Goal: Task Accomplishment & Management: Complete application form

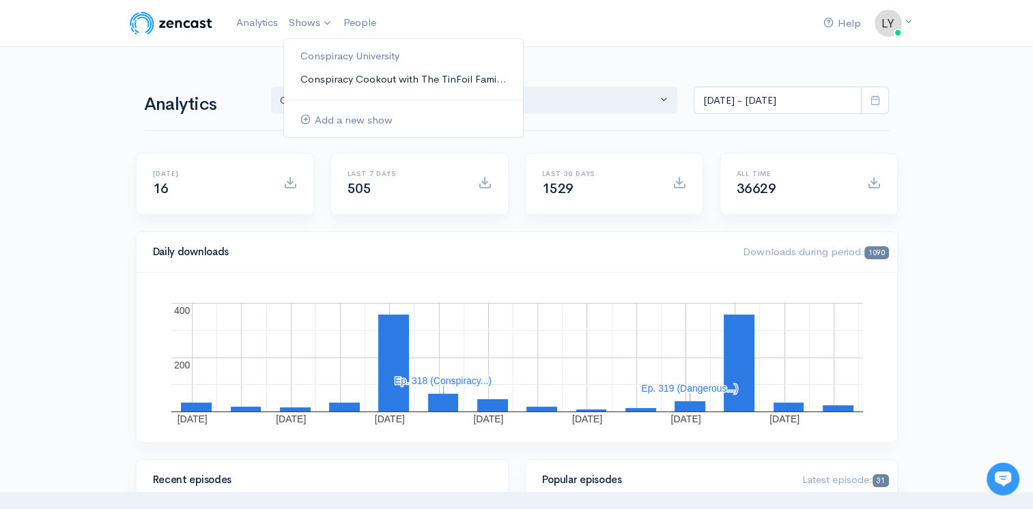
click at [315, 83] on link "Conspiracy Cookout with The TinFoil Fami..." at bounding box center [403, 80] width 239 height 24
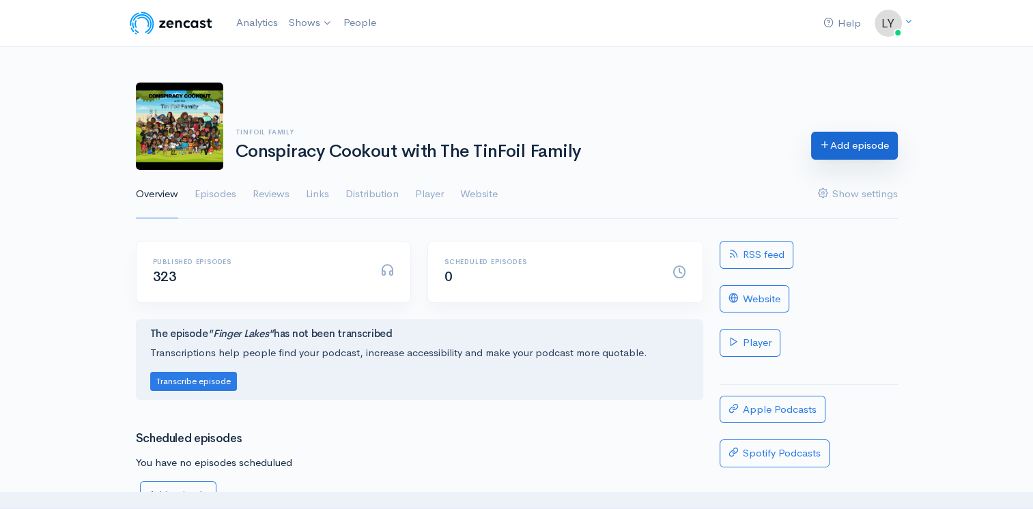
click at [871, 146] on link "Add episode" at bounding box center [854, 146] width 87 height 28
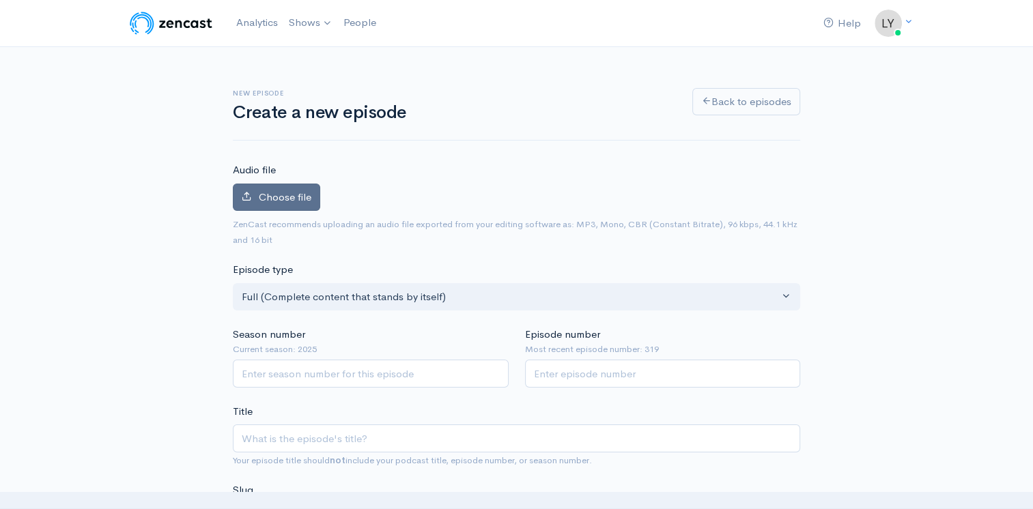
click at [279, 202] on span "Choose file" at bounding box center [285, 196] width 53 height 13
click at [0, 0] on input "Choose file" at bounding box center [0, 0] width 0 height 0
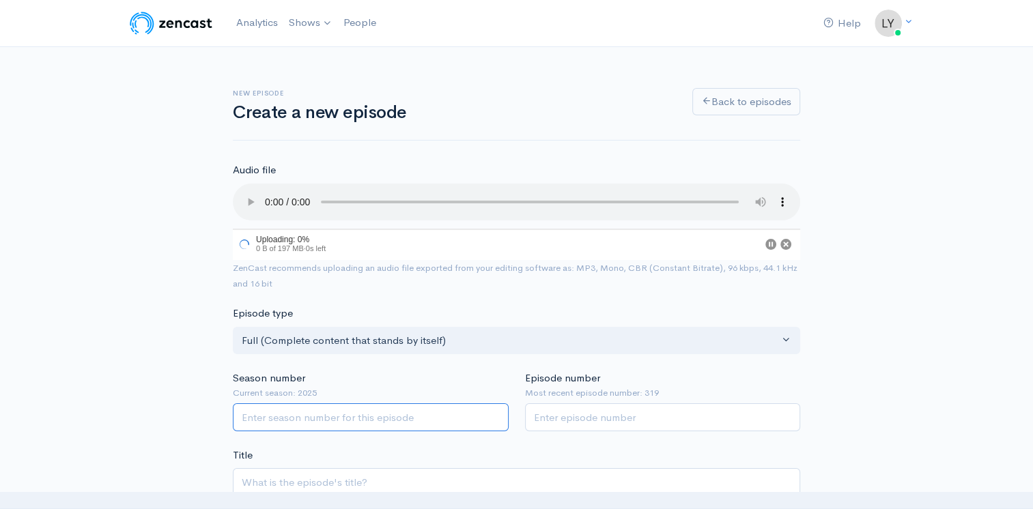
click at [311, 414] on input "Season number" at bounding box center [371, 417] width 276 height 28
type input "2025"
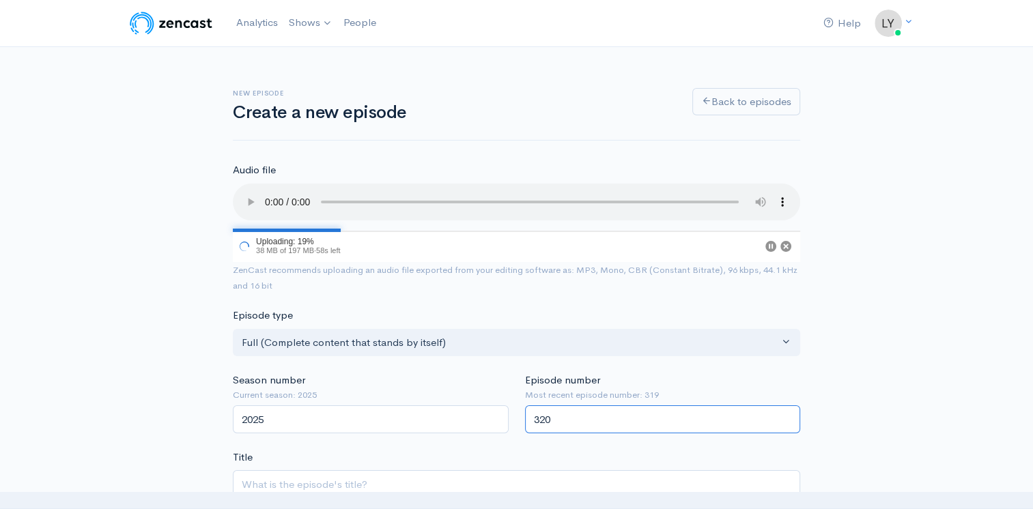
type input "320"
click at [311, 473] on input "Title" at bounding box center [516, 484] width 567 height 28
paste input "Conspiracy News Network ([DATE])"
type input "Conspiracy News Network ([DATE])"
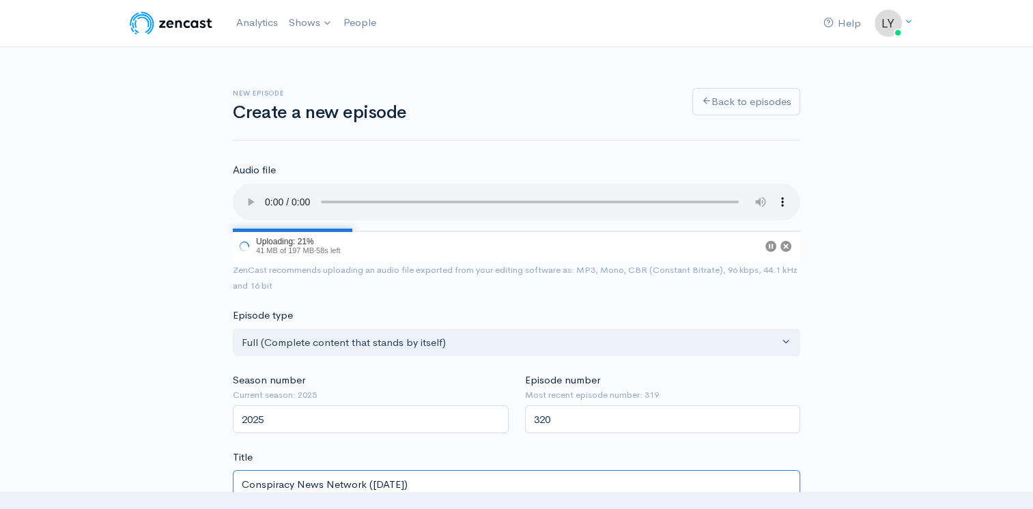
type input "conspiracy-news-network-8825"
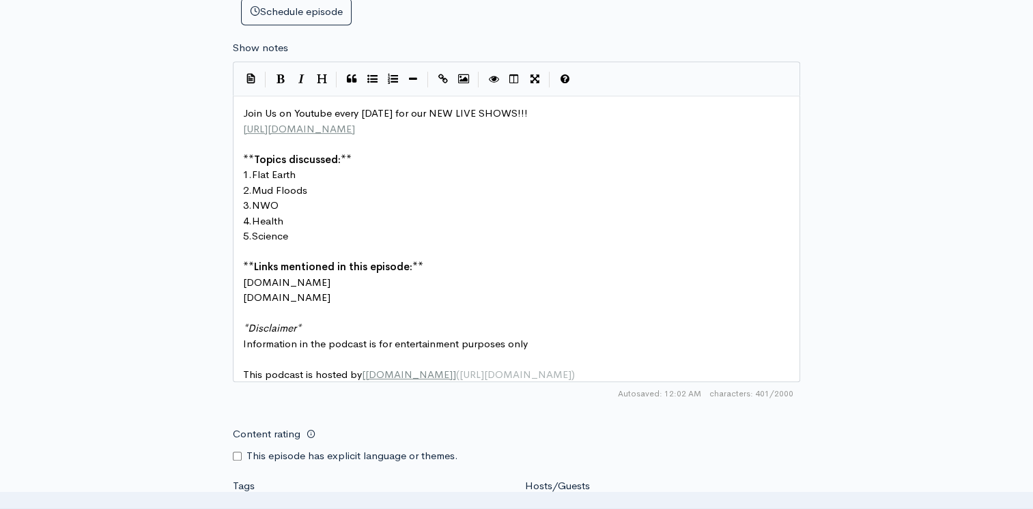
scroll to position [683, 0]
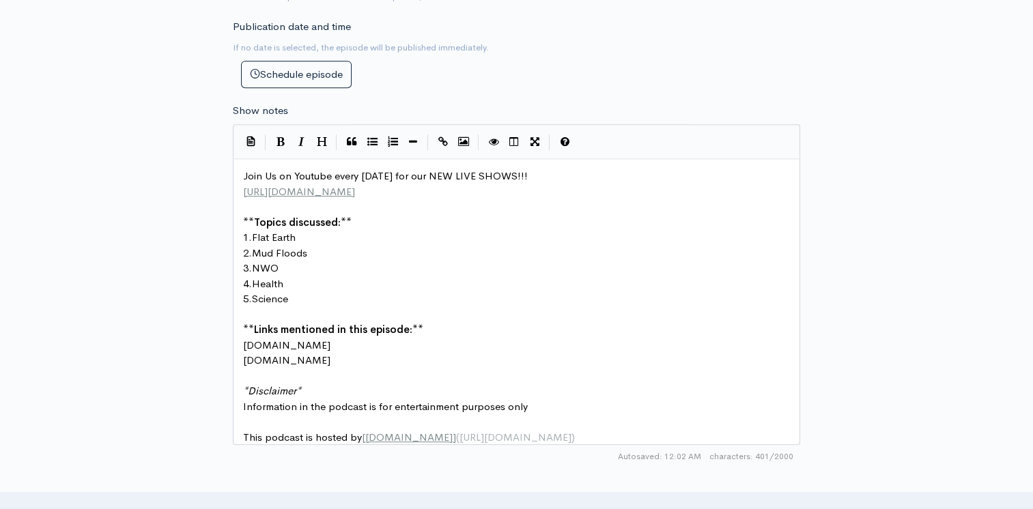
type input "Conspiracy News Network ([DATE])"
click at [298, 233] on pre "1. Flat Earth" at bounding box center [521, 238] width 563 height 16
type textarea "Award"
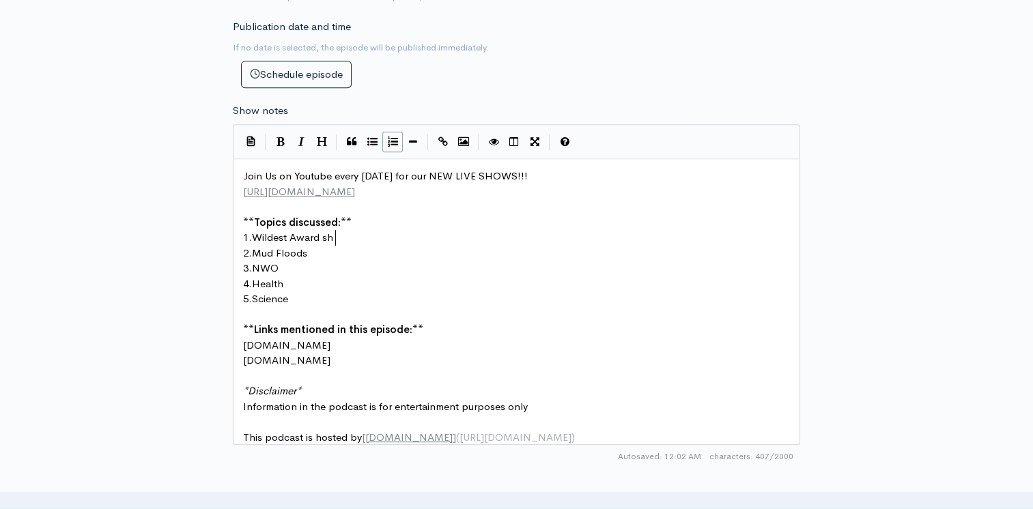
type textarea "Wildest Award sho"
type textarea "ShowMo"
type textarea "Moments"
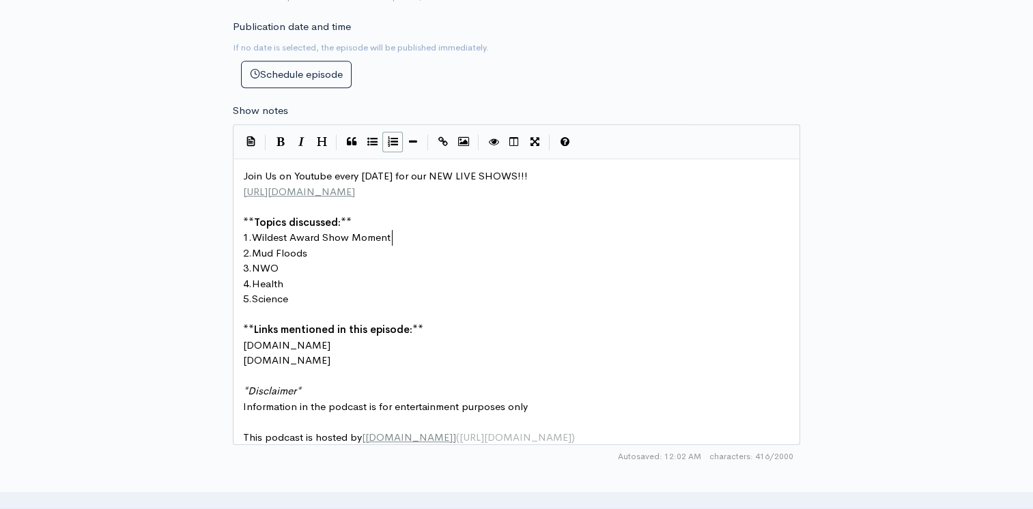
scroll to position [5, 44]
type textarea "Pro"
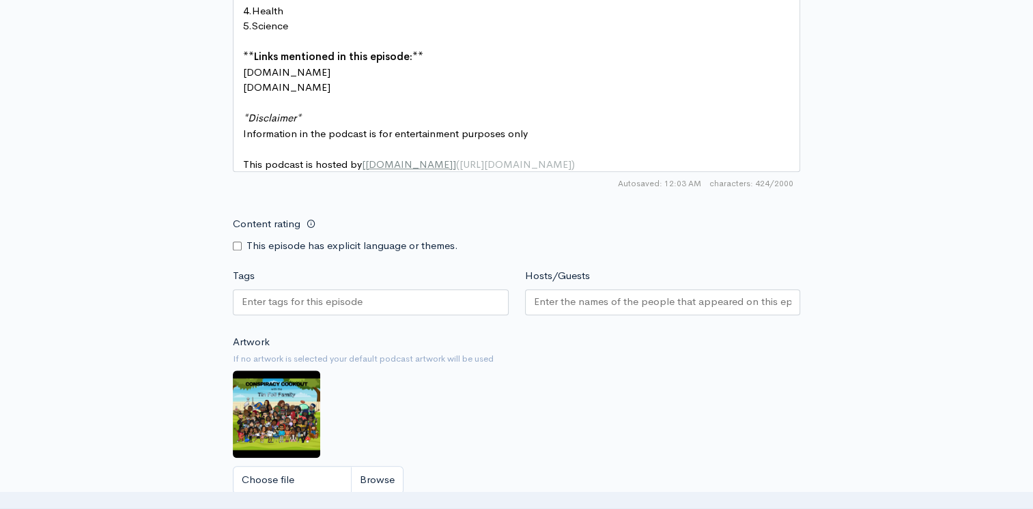
type textarea "ortals and Space"
click at [238, 251] on input "Content rating" at bounding box center [237, 246] width 9 height 9
checkbox input "true"
click at [276, 299] on div at bounding box center [371, 302] width 276 height 26
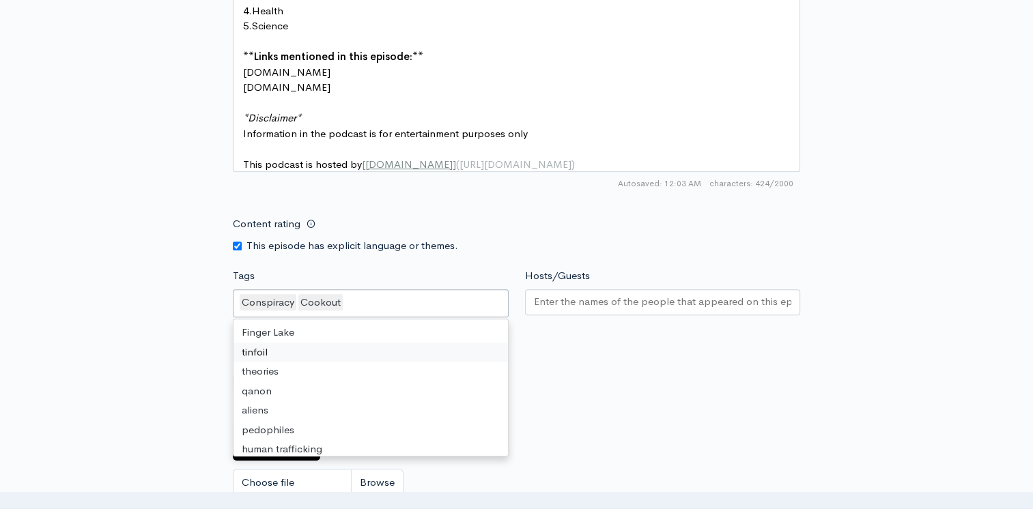
drag, startPoint x: 295, startPoint y: 365, endPoint x: 304, endPoint y: 378, distance: 16.3
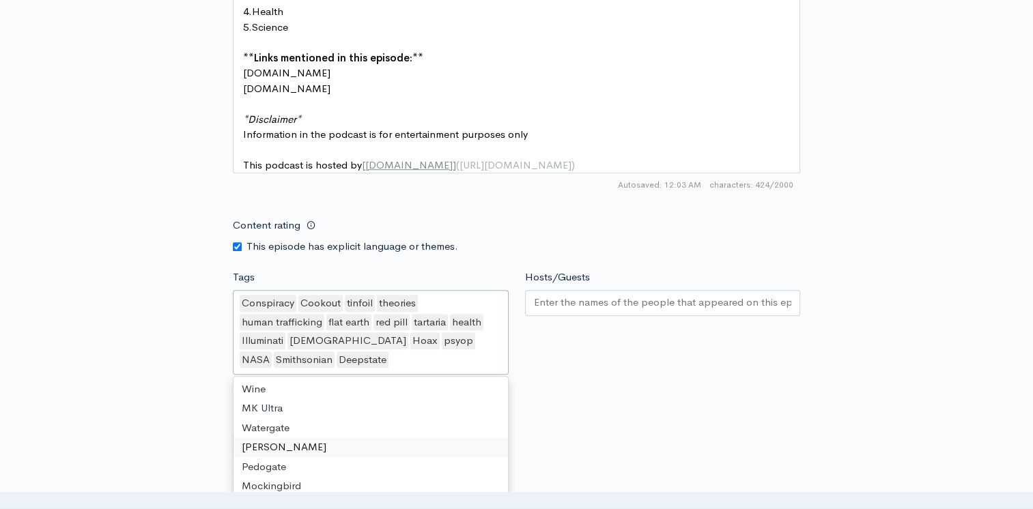
scroll to position [1791, 0]
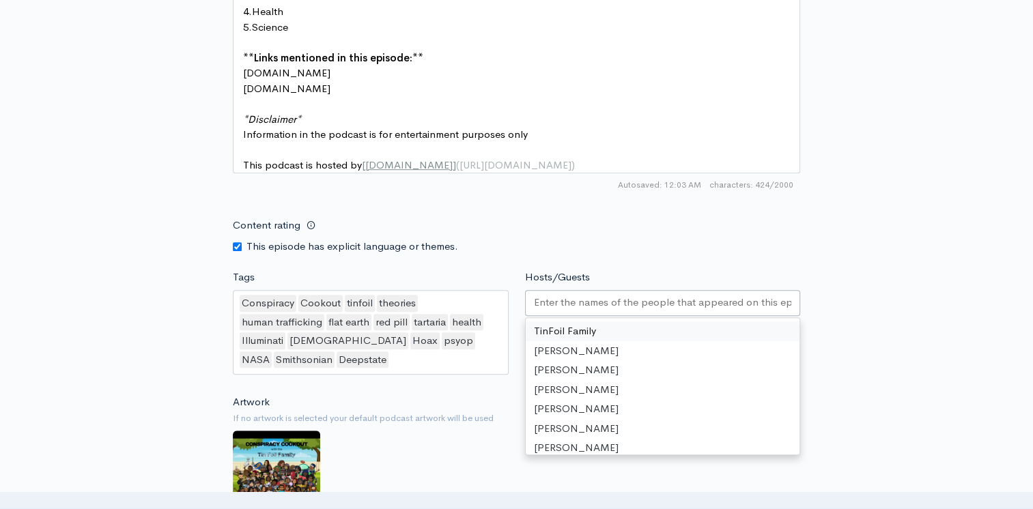
click at [587, 309] on input "Hosts/Guests" at bounding box center [663, 303] width 258 height 16
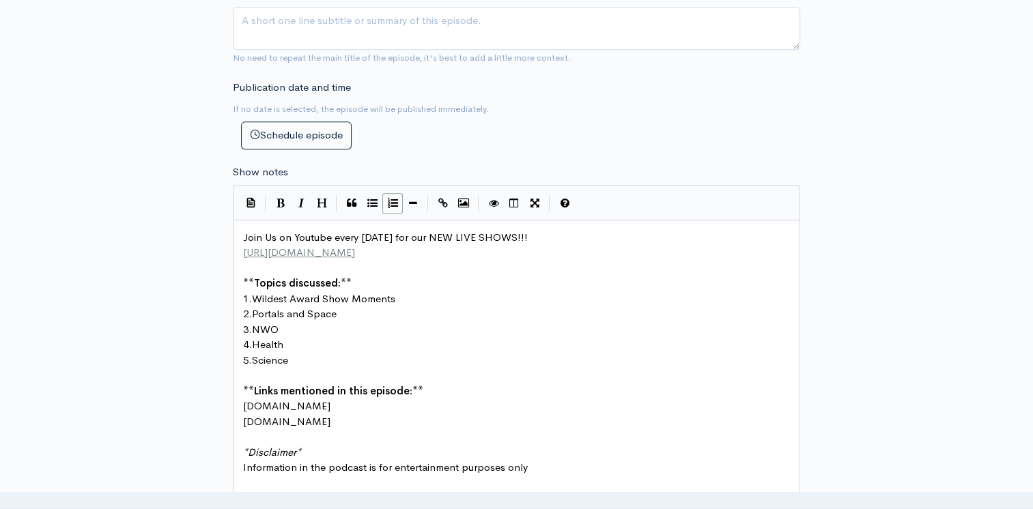
scroll to position [410, 0]
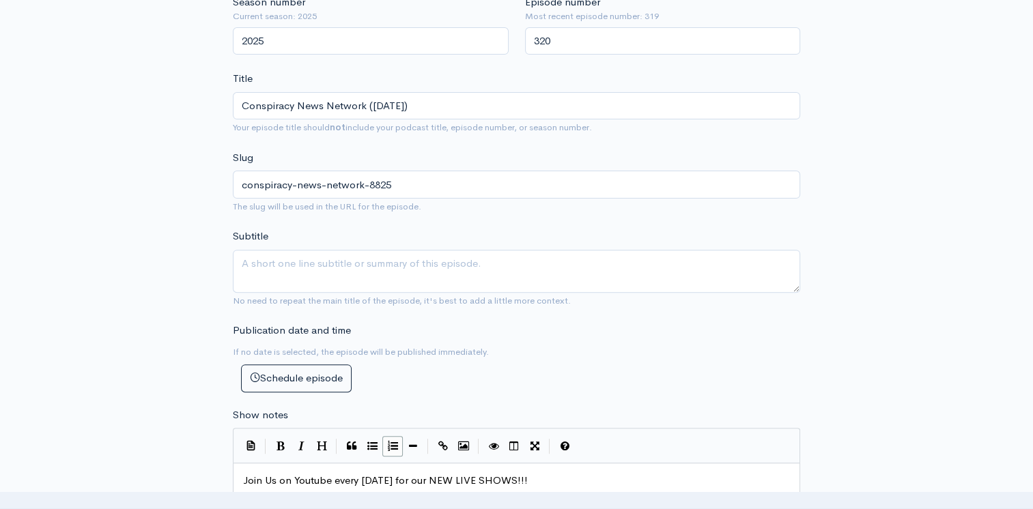
click at [494, 243] on div "Subtitle No need to repeat the main title of the episode, it's best to add a li…" at bounding box center [516, 268] width 567 height 79
click at [492, 270] on textarea "Subtitle" at bounding box center [516, 271] width 567 height 43
type textarea "I"
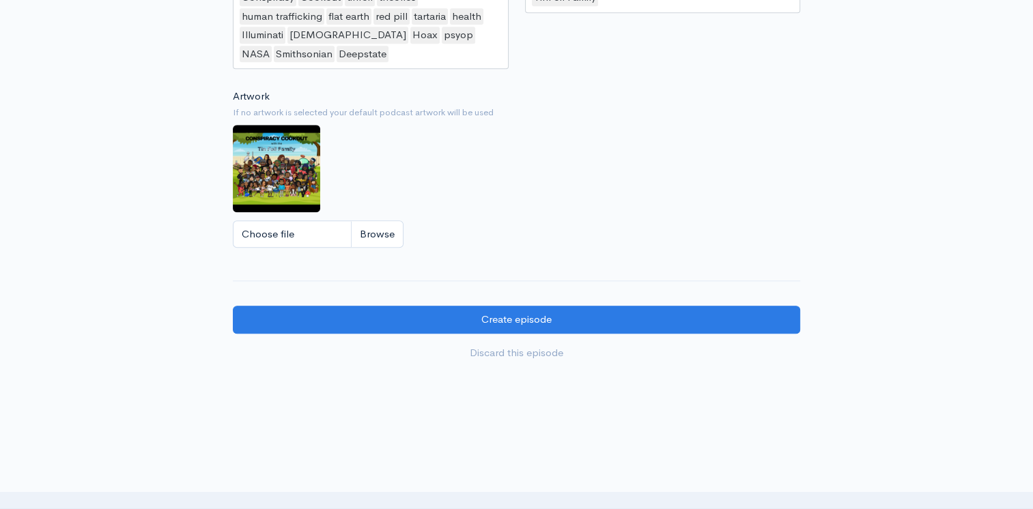
scroll to position [1350, 0]
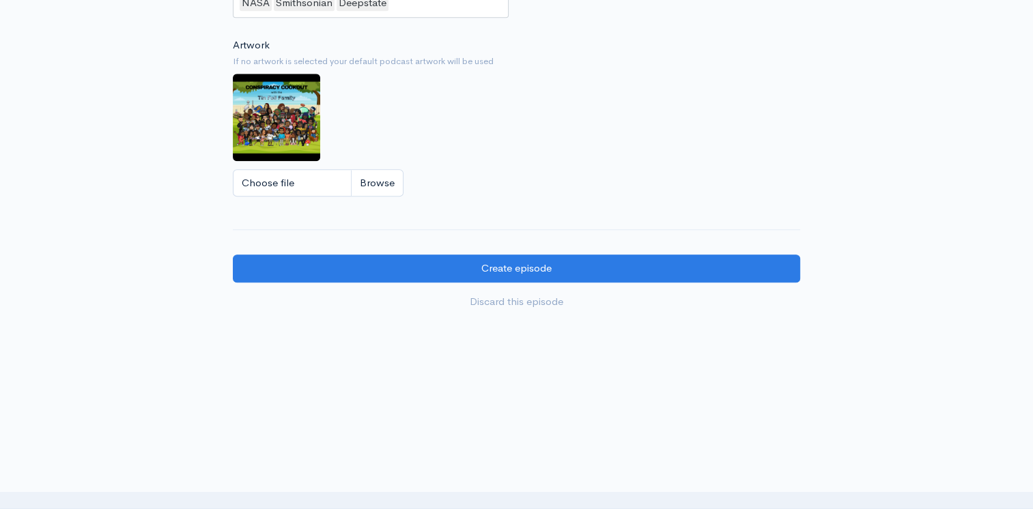
type textarea "The world is a strange place, and we are your guide through the madness...Consp…"
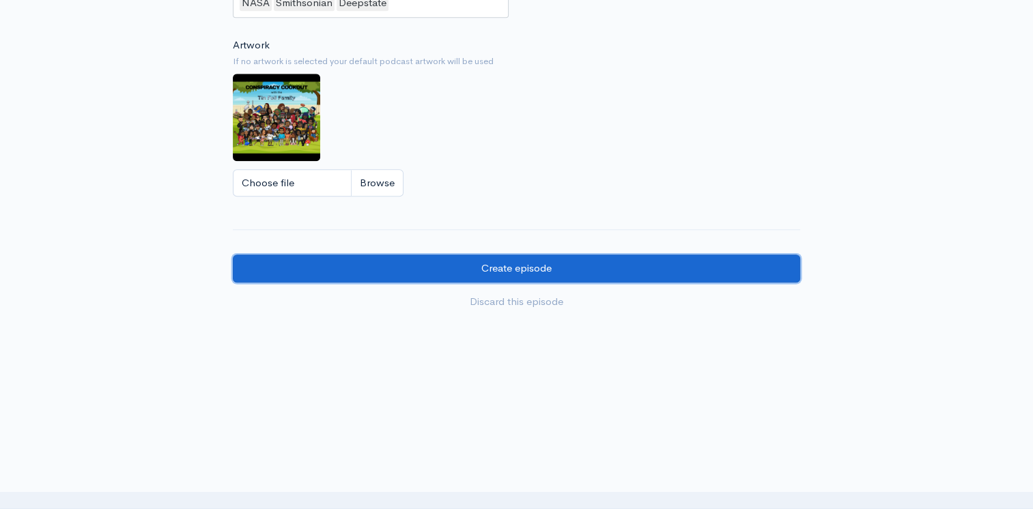
click at [492, 271] on input "Create episode" at bounding box center [516, 269] width 567 height 28
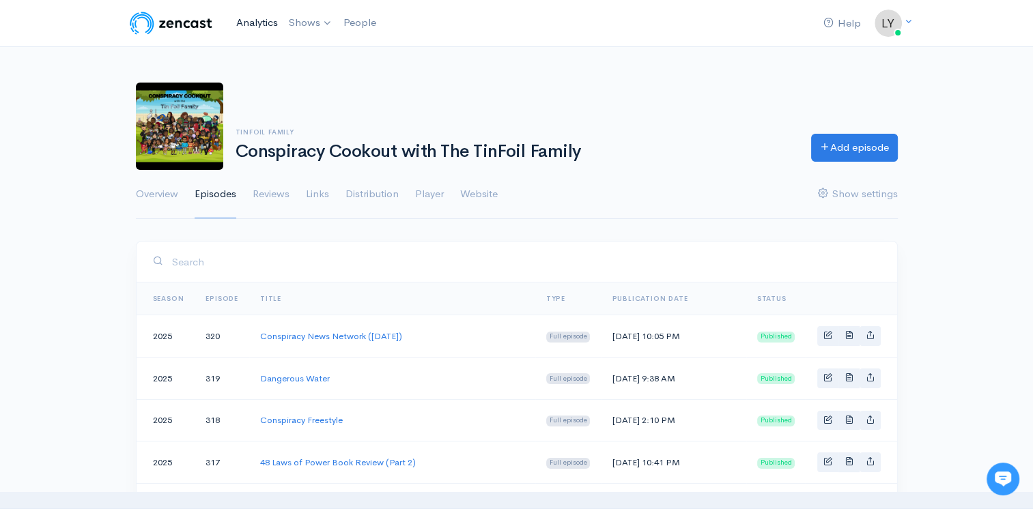
click at [250, 27] on link "Analytics" at bounding box center [257, 22] width 53 height 29
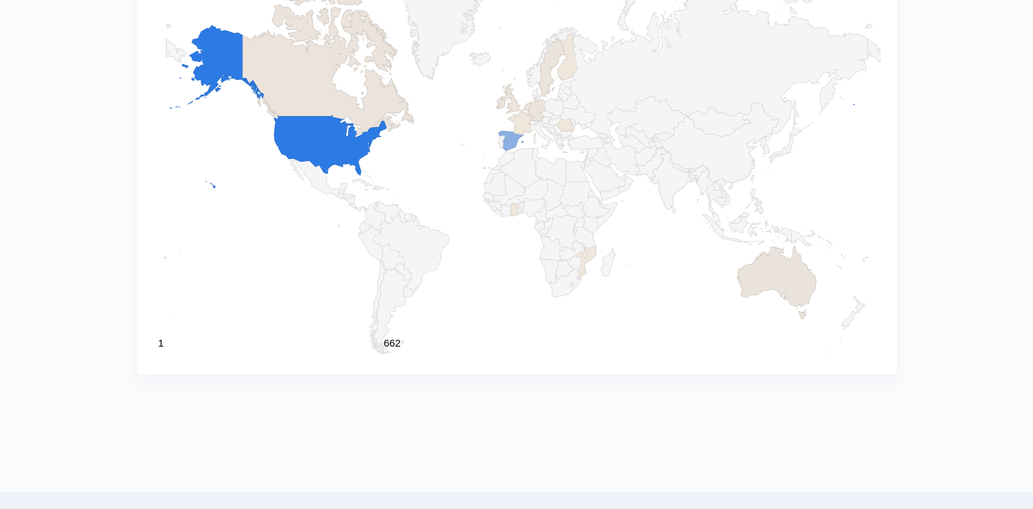
scroll to position [1297, 0]
